Goal: Browse casually: Explore the website without a specific task or goal

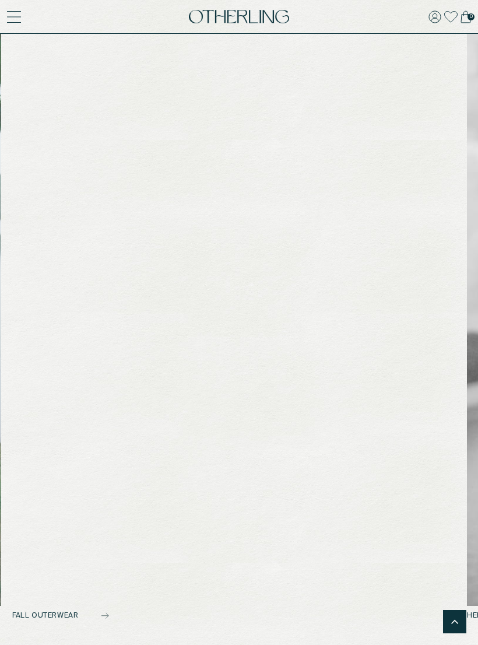
scroll to position [705, 0]
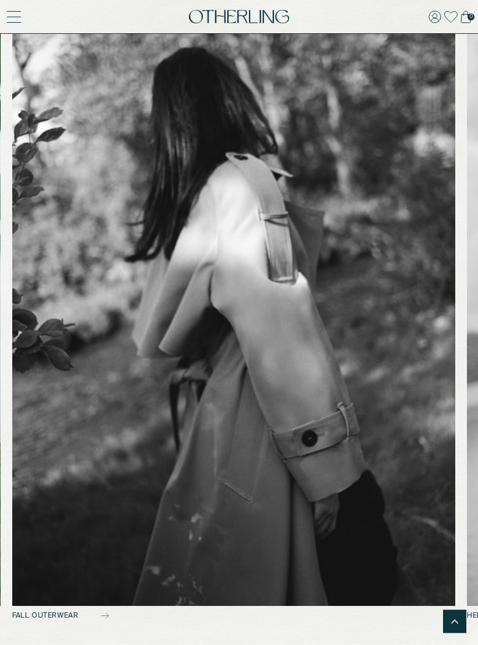
click at [344, 337] on img at bounding box center [233, 305] width 443 height 604
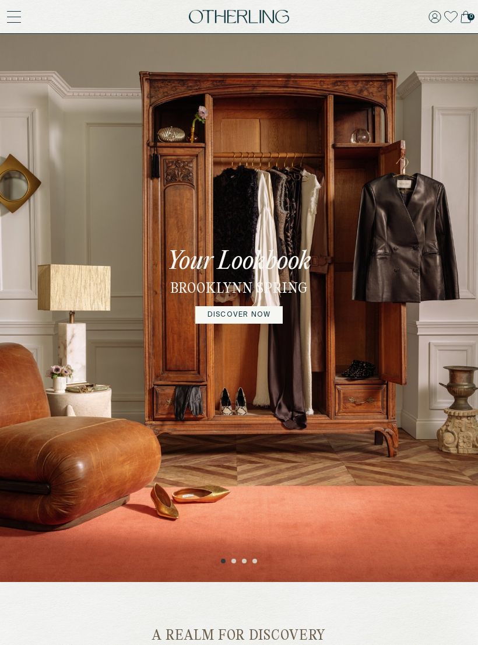
click at [268, 321] on link "DISCOVER NOW" at bounding box center [238, 314] width 87 height 17
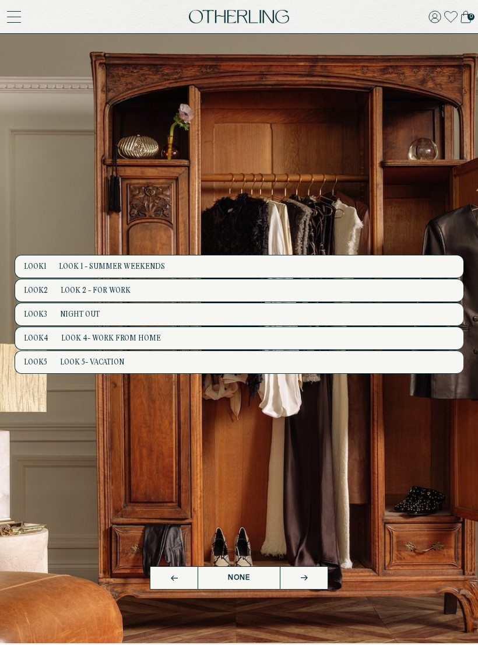
click at [390, 279] on button "Look 1 Look 1 - Summer Weekends" at bounding box center [240, 266] width 450 height 23
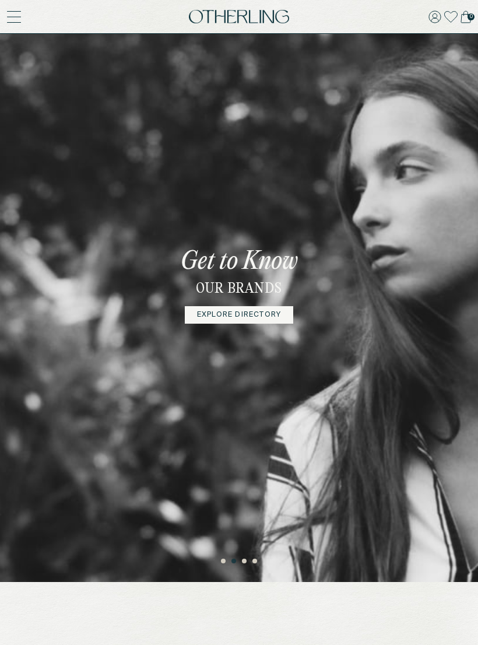
click at [432, 19] on icon at bounding box center [435, 16] width 13 height 13
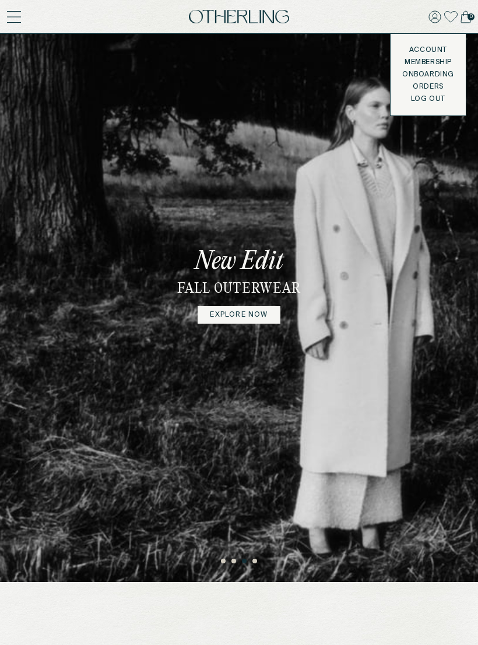
click at [423, 48] on link "Account" at bounding box center [428, 49] width 52 height 9
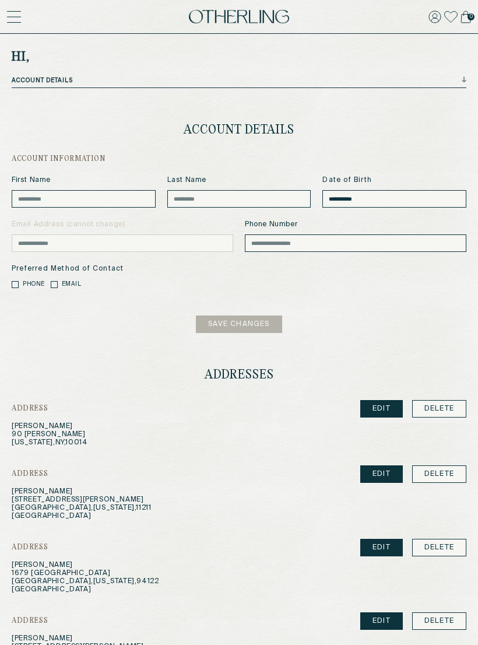
click at [433, 19] on icon at bounding box center [435, 17] width 12 height 12
click at [447, 13] on icon at bounding box center [450, 17] width 13 height 12
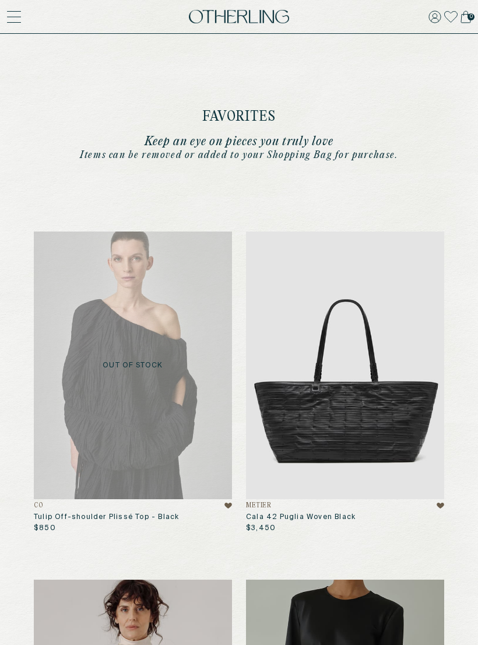
click at [20, 15] on icon at bounding box center [14, 17] width 14 height 14
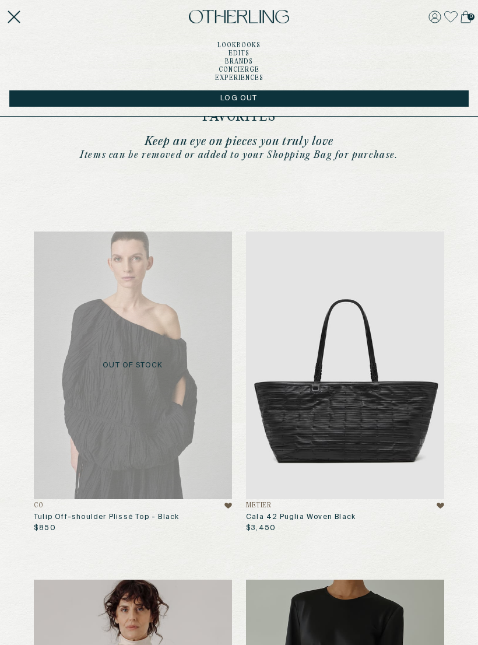
click at [246, 52] on link "Edits" at bounding box center [239, 54] width 21 height 6
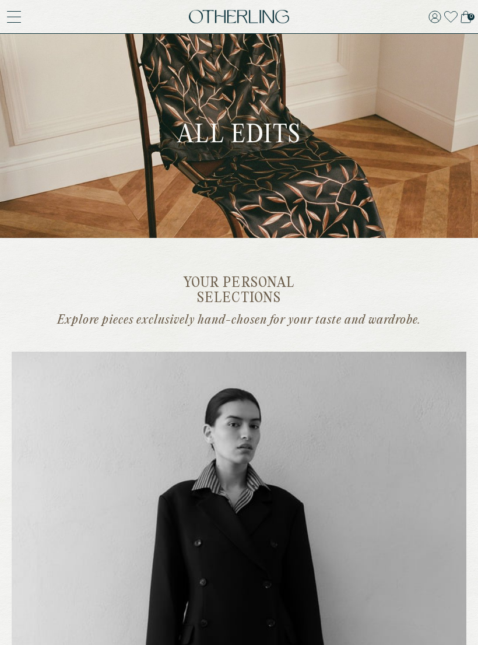
click at [20, 21] on icon at bounding box center [14, 17] width 14 height 14
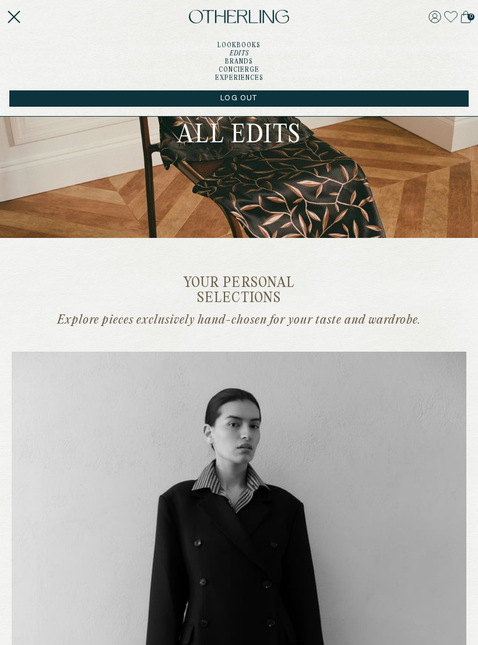
click at [395, 209] on img at bounding box center [239, 136] width 478 height 204
click at [247, 72] on link "concierge" at bounding box center [239, 70] width 41 height 6
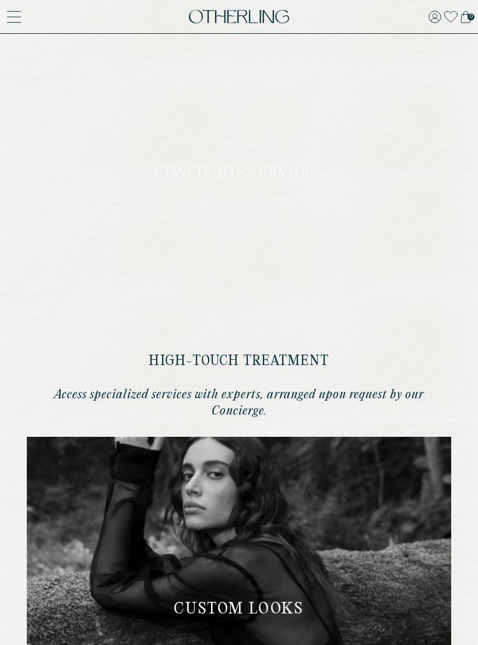
type input "**********"
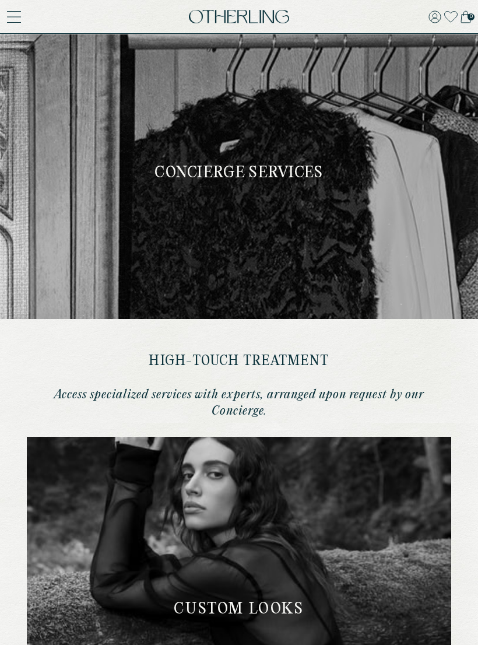
type input "**********"
click at [12, 15] on icon at bounding box center [14, 17] width 14 height 14
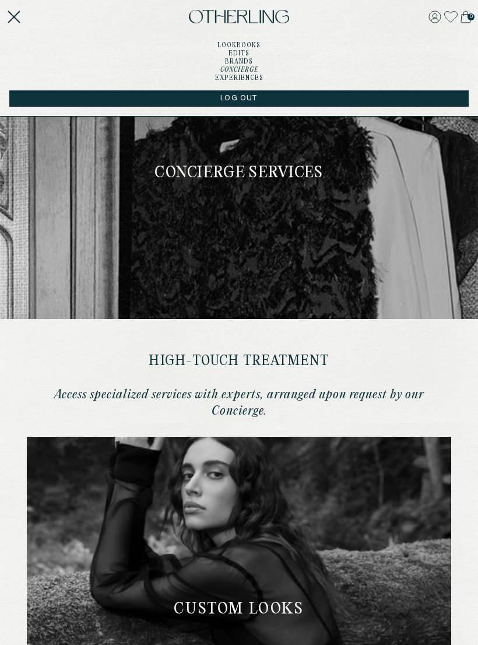
click at [247, 57] on link "Edits" at bounding box center [239, 54] width 21 height 6
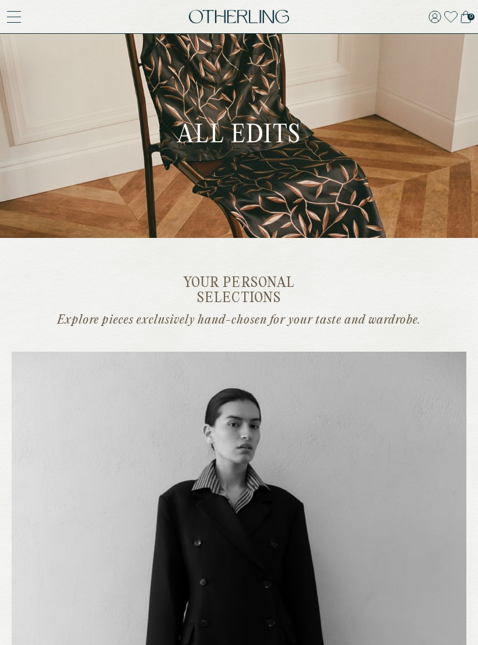
click at [20, 17] on icon at bounding box center [14, 17] width 13 height 0
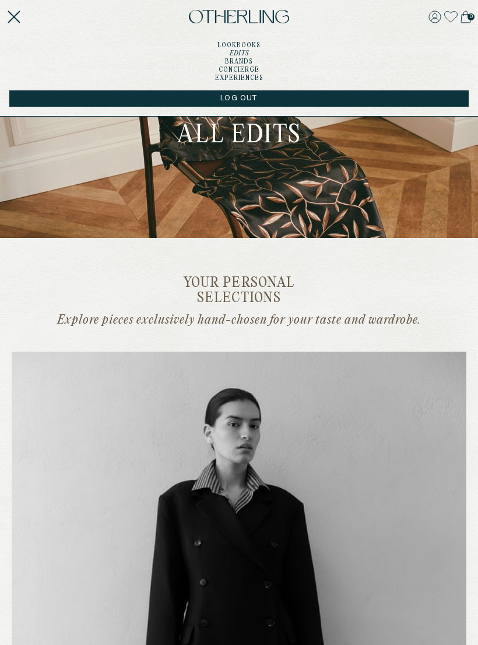
click at [245, 57] on link "Edits" at bounding box center [239, 54] width 19 height 6
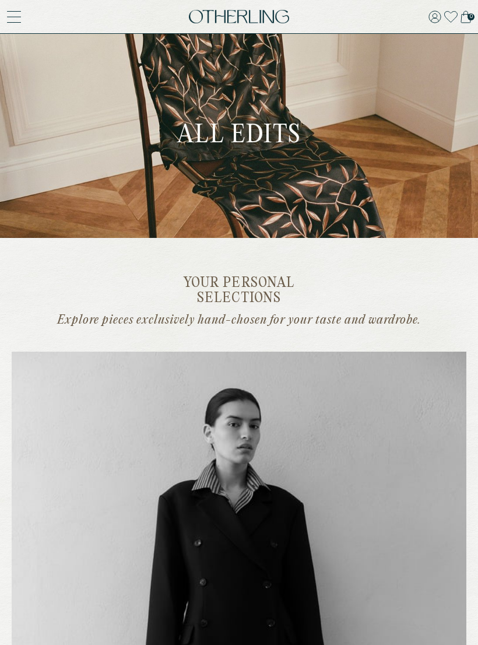
click at [7, 20] on icon at bounding box center [14, 17] width 14 height 14
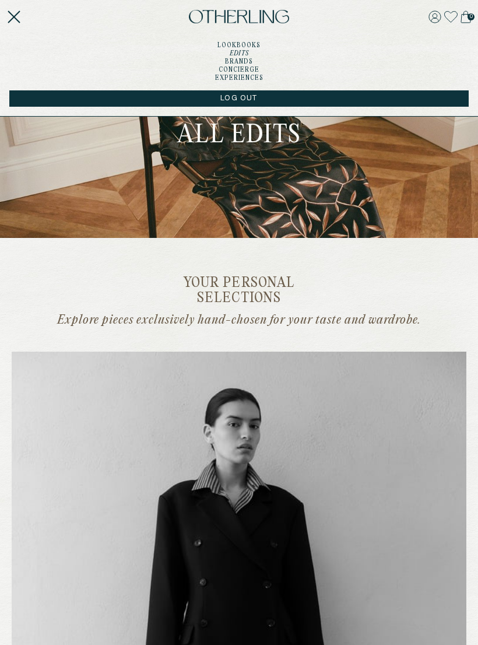
click at [241, 63] on link "Brands" at bounding box center [239, 62] width 28 height 6
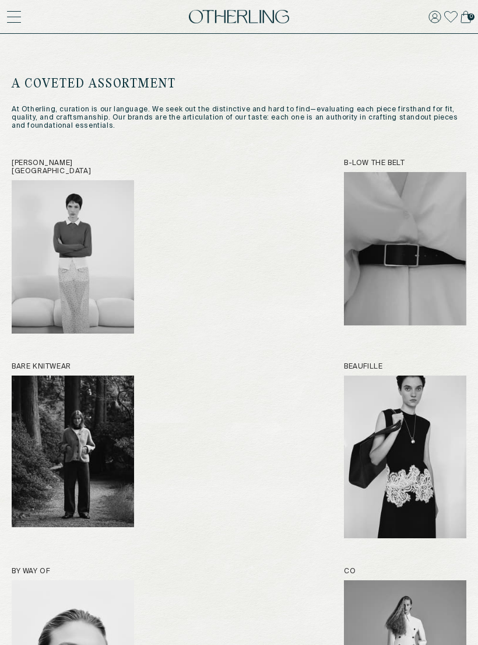
click at [209, 16] on img at bounding box center [239, 17] width 100 height 14
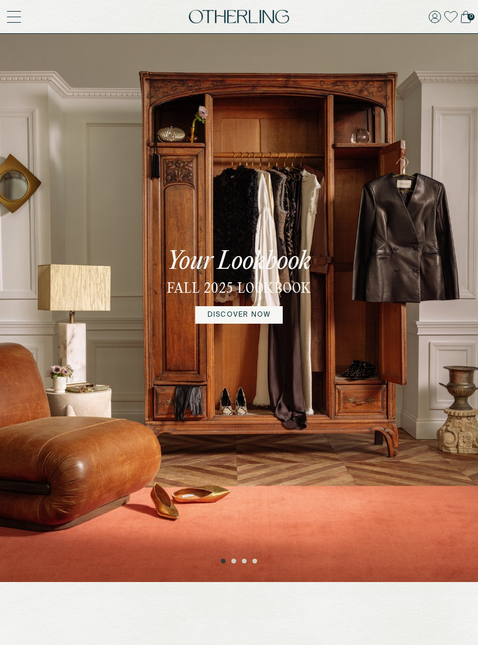
click at [258, 324] on link "DISCOVER NOW" at bounding box center [238, 314] width 87 height 17
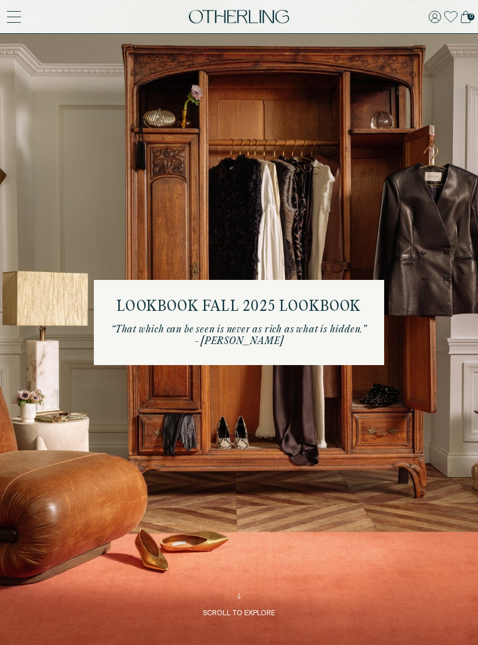
click at [283, 437] on div "Lookbook Fall 2025 Lookbook “That which can be seen is never as rich as what is…" at bounding box center [239, 322] width 478 height 645
click at [280, 327] on div "Lookbook Fall 2025 Lookbook “That which can be seen is never as rich as what is…" at bounding box center [238, 322] width 255 height 50
